Goal: Information Seeking & Learning: Understand process/instructions

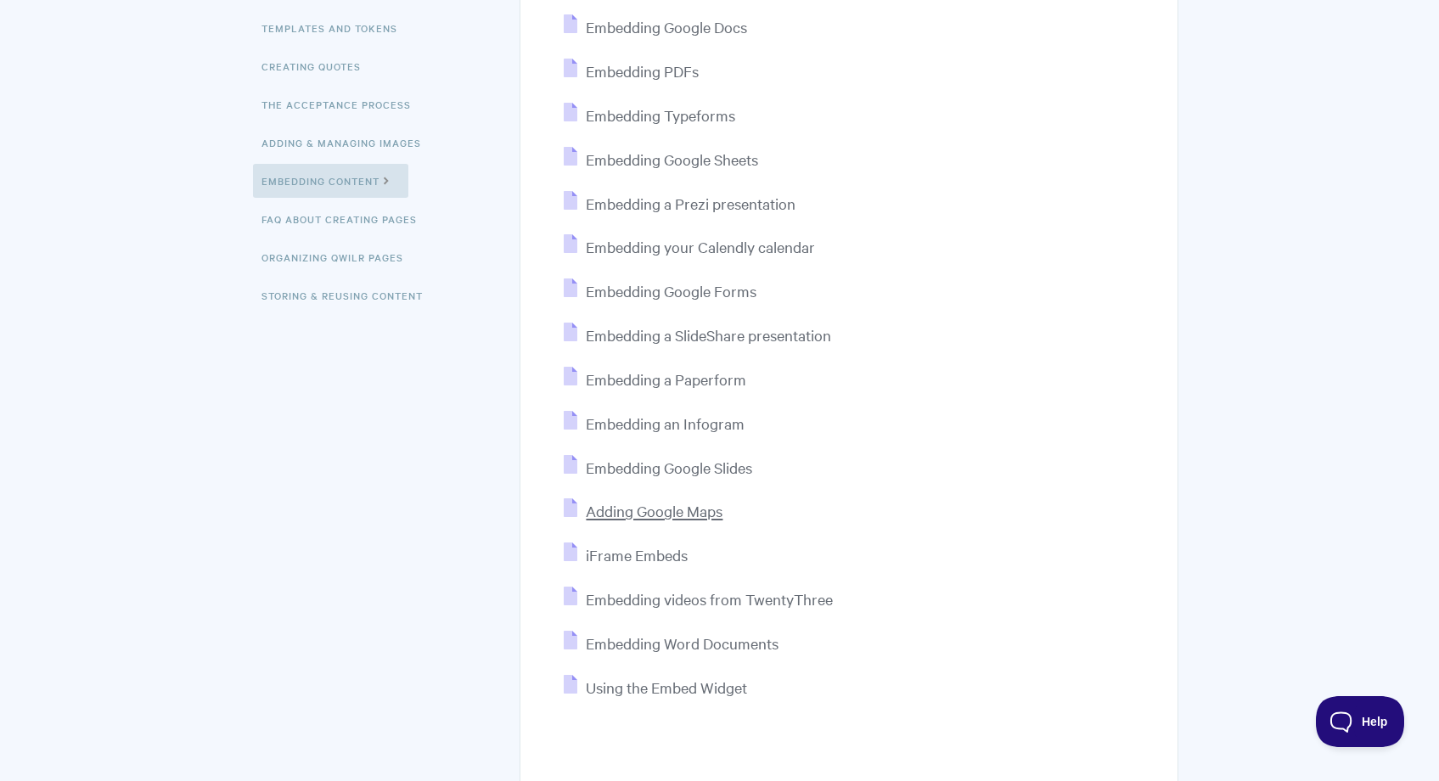
scroll to position [406, 0]
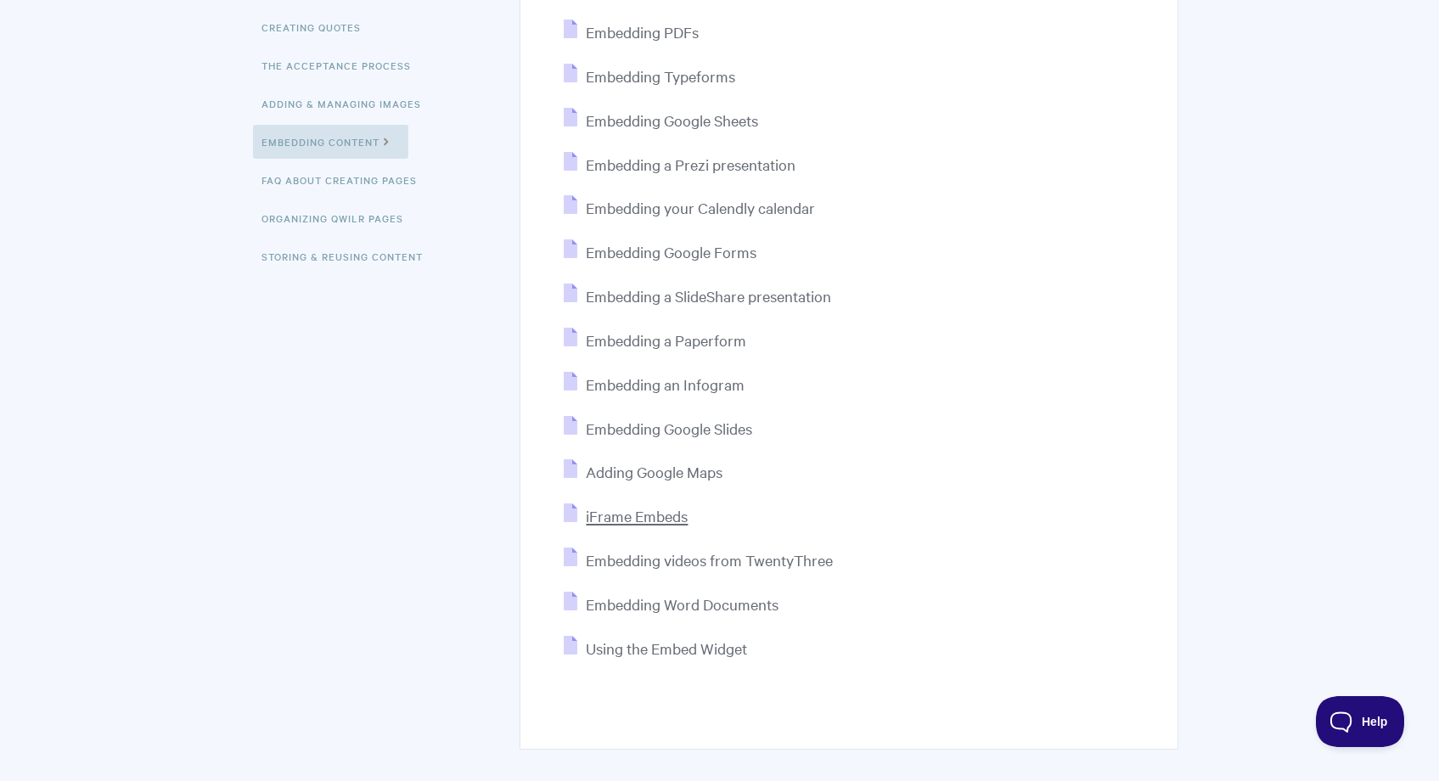
click at [676, 524] on span "iFrame Embeds" at bounding box center [637, 516] width 102 height 20
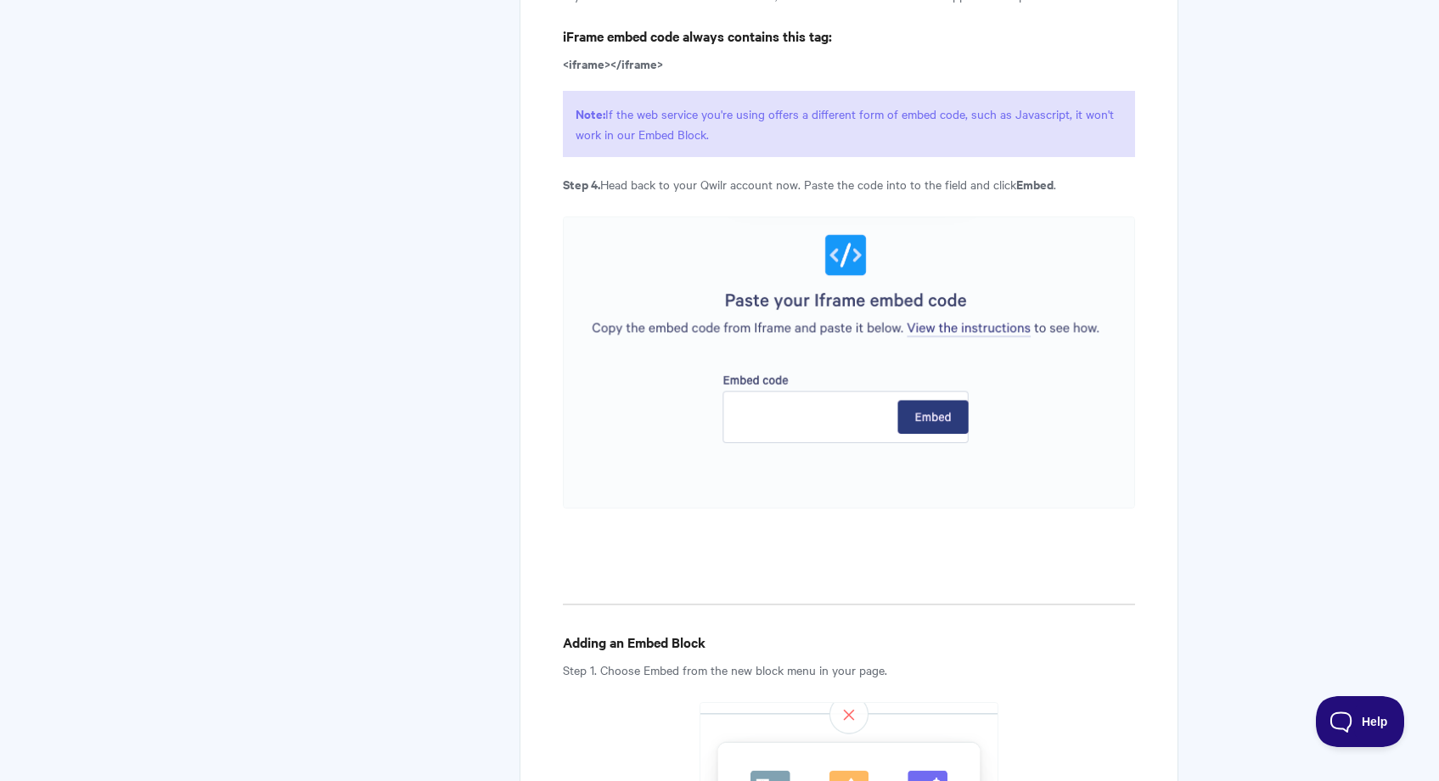
scroll to position [2722, 0]
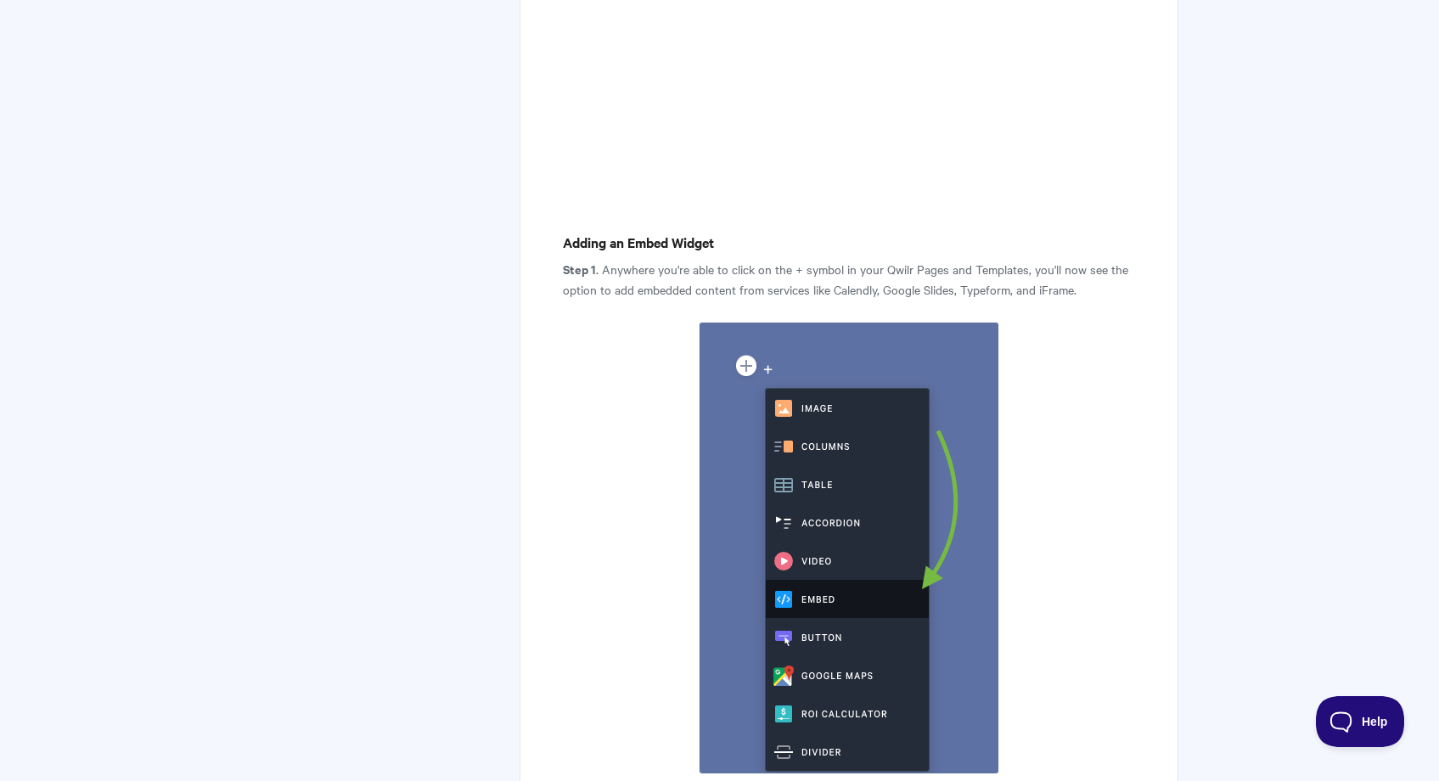
scroll to position [645, 0]
